Goal: Find specific page/section: Find specific page/section

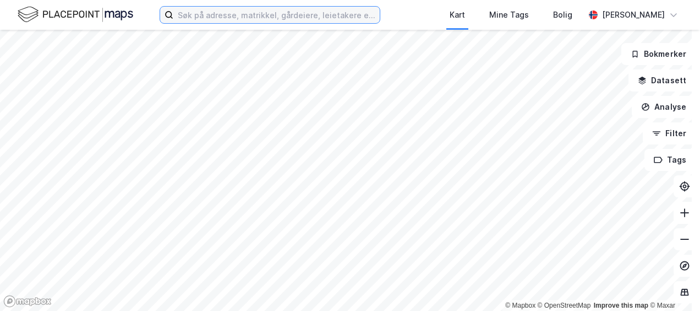
click at [188, 16] on input at bounding box center [276, 15] width 206 height 17
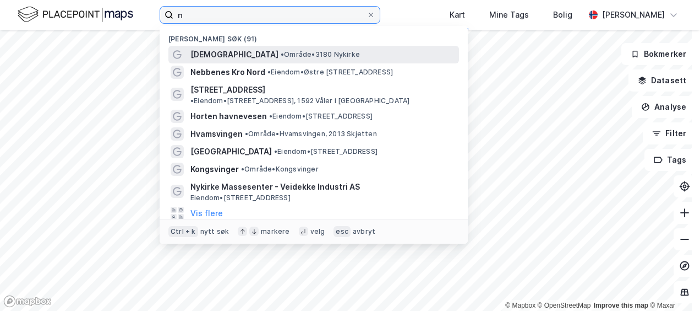
type input "n"
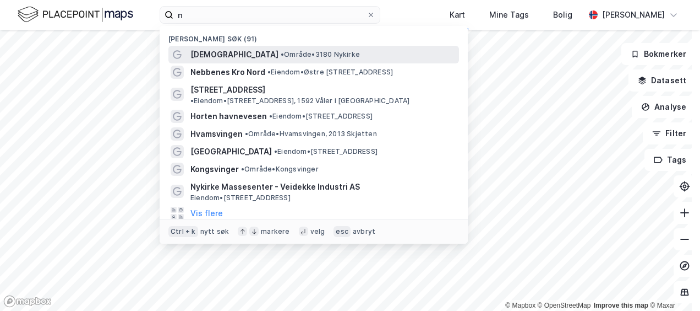
click at [215, 53] on span "[DEMOGRAPHIC_DATA]" at bounding box center [235, 54] width 88 height 13
